Goal: Task Accomplishment & Management: Use online tool/utility

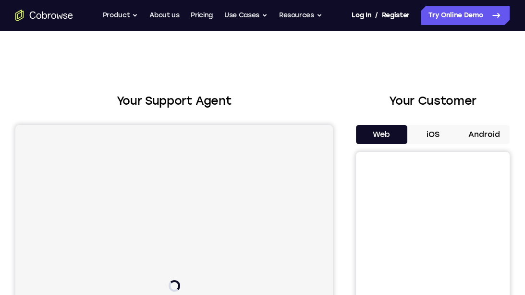
click at [500, 138] on button "Android" at bounding box center [483, 134] width 51 height 19
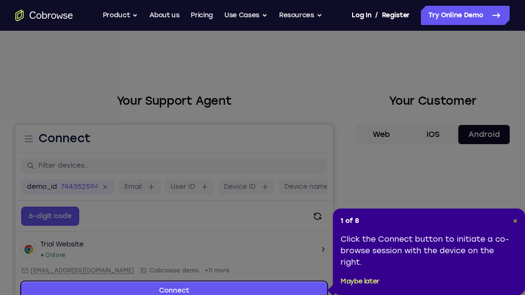
click at [516, 223] on span "×" at bounding box center [515, 221] width 4 height 8
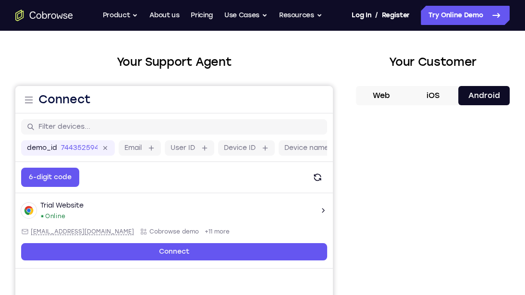
scroll to position [39, 0]
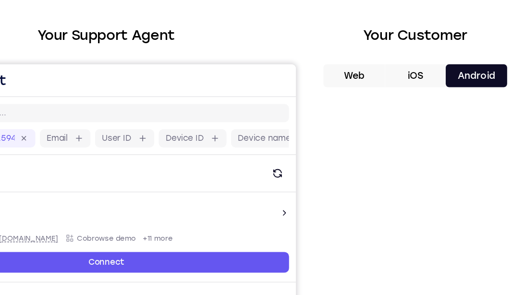
click at [508, 200] on div at bounding box center [433, 261] width 154 height 296
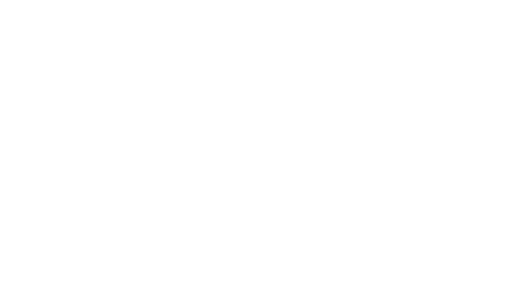
scroll to position [158, 0]
